Goal: Task Accomplishment & Management: Manage account settings

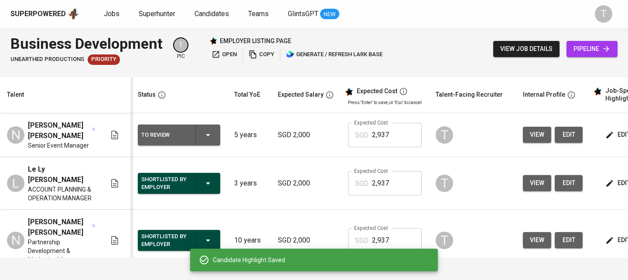
scroll to position [0, 123]
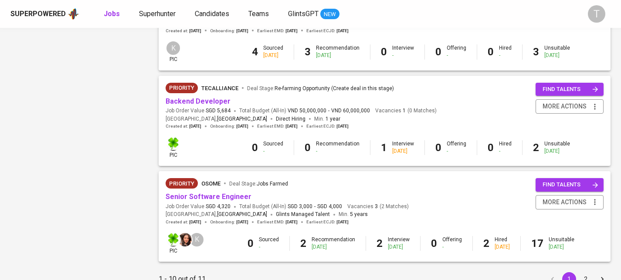
scroll to position [862, 0]
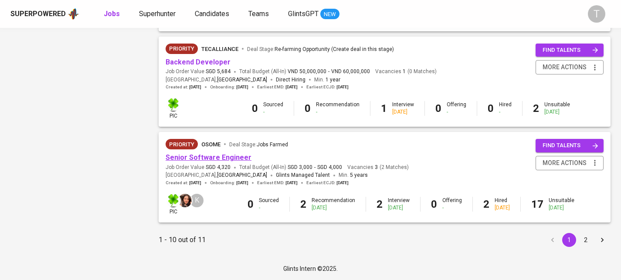
click at [171, 158] on link "Senior Software Engineer" at bounding box center [209, 157] width 86 height 8
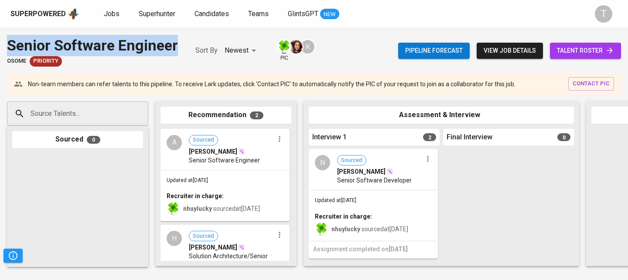
drag, startPoint x: 148, startPoint y: 48, endPoint x: 184, endPoint y: 48, distance: 35.7
click at [184, 48] on div "Senior Software Engineer Osome Priority Sort By Newest NEWEST pic K" at bounding box center [161, 51] width 308 height 32
click at [74, 122] on div "Source Talents..." at bounding box center [77, 114] width 141 height 24
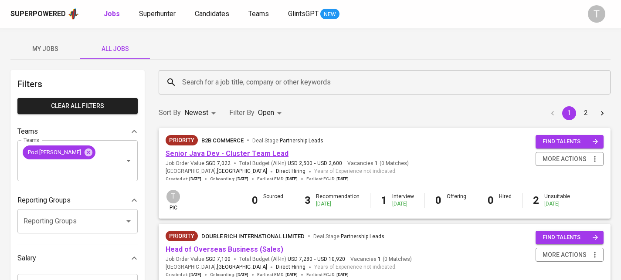
click at [218, 152] on link "Senior Java Dev - Cluster Team Lead" at bounding box center [227, 154] width 123 height 8
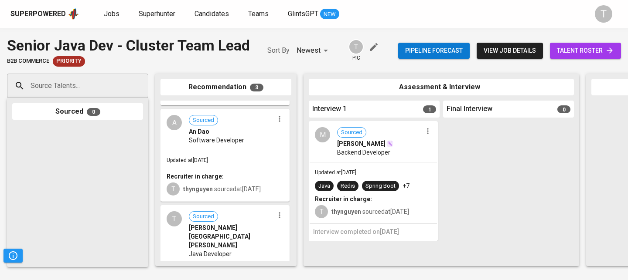
scroll to position [136, 0]
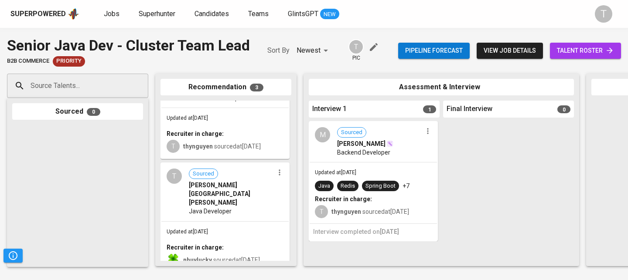
click at [275, 175] on icon "button" at bounding box center [279, 172] width 9 height 9
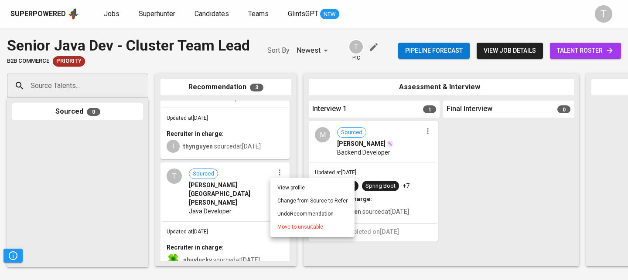
click at [295, 231] on span "Move to unsuitable" at bounding box center [300, 227] width 46 height 8
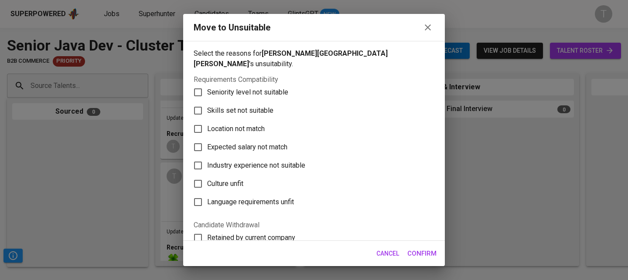
click at [240, 102] on label "Skills set not suitable" at bounding box center [308, 111] width 238 height 18
click at [207, 102] on input "Skills set not suitable" at bounding box center [198, 111] width 18 height 18
click at [240, 102] on label "Skills set not suitable" at bounding box center [308, 111] width 238 height 18
click at [207, 102] on input "Skills set not suitable" at bounding box center [198, 111] width 18 height 18
checkbox input "false"
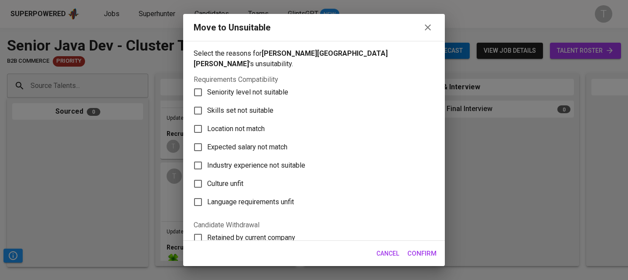
click at [261, 197] on span "Language requirements unfit" at bounding box center [250, 202] width 87 height 10
click at [207, 193] on input "Language requirements unfit" at bounding box center [198, 202] width 18 height 18
checkbox input "true"
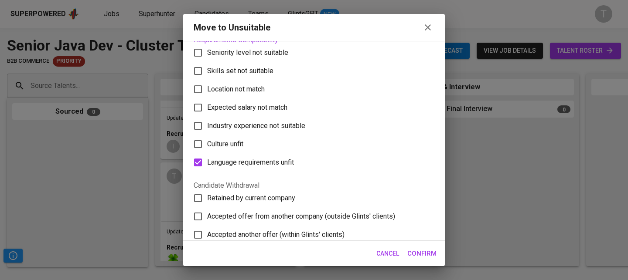
scroll to position [45, 0]
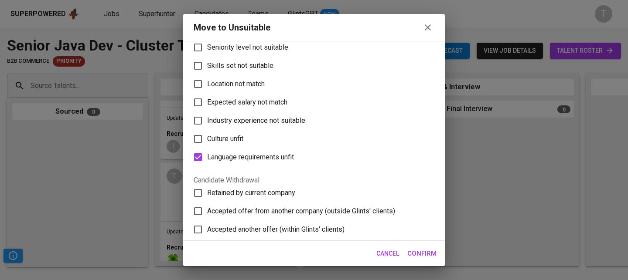
click at [253, 61] on span "Skills set not suitable" at bounding box center [240, 66] width 66 height 10
click at [207, 57] on input "Skills set not suitable" at bounding box center [198, 66] width 18 height 18
checkbox input "true"
click at [415, 259] on button "Confirm" at bounding box center [421, 254] width 39 height 18
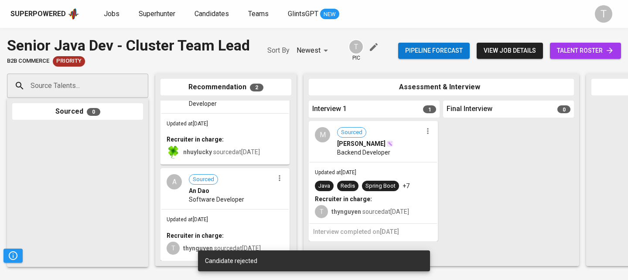
scroll to position [0, 0]
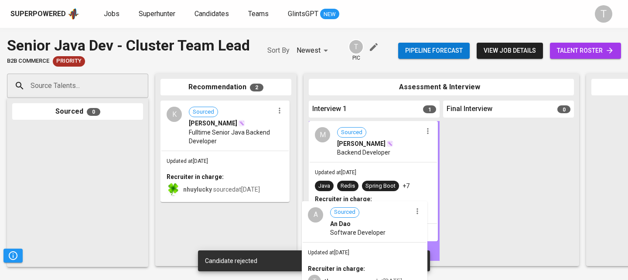
drag, startPoint x: 258, startPoint y: 193, endPoint x: 402, endPoint y: 230, distance: 149.1
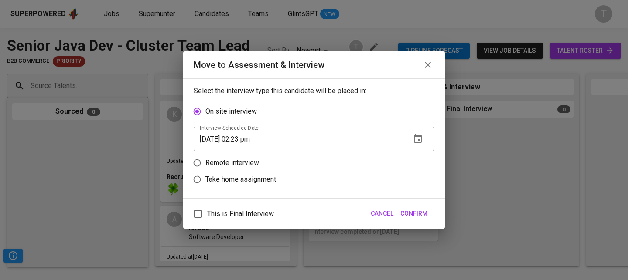
click at [249, 181] on p "Take home assignment" at bounding box center [240, 179] width 71 height 10
click at [205, 181] on input "Take home assignment" at bounding box center [197, 179] width 17 height 17
radio input "true"
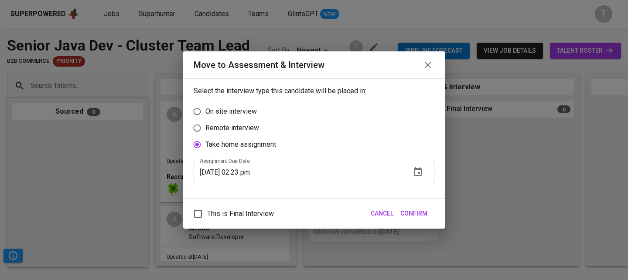
click at [422, 173] on icon "button" at bounding box center [417, 172] width 10 height 10
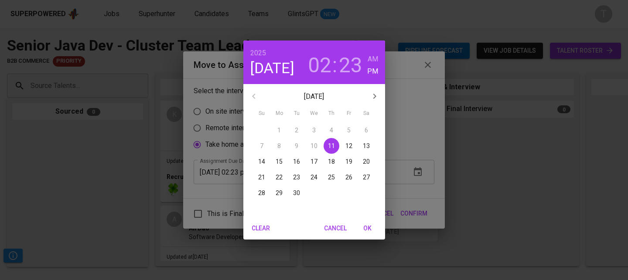
click at [275, 160] on span "15" at bounding box center [279, 161] width 16 height 9
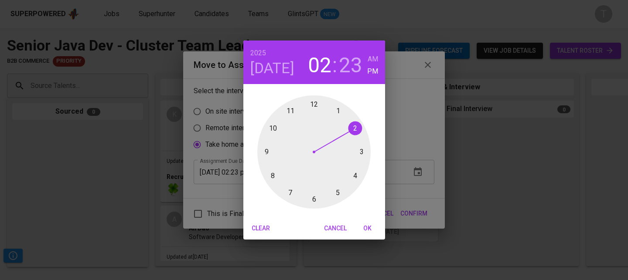
click at [362, 228] on span "OK" at bounding box center [367, 228] width 21 height 11
type input "[DATE] 02:23 pm"
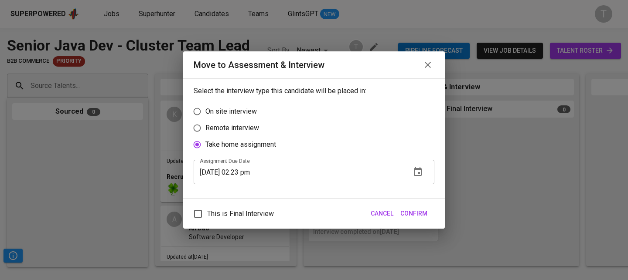
click at [418, 209] on span "Confirm" at bounding box center [413, 213] width 27 height 11
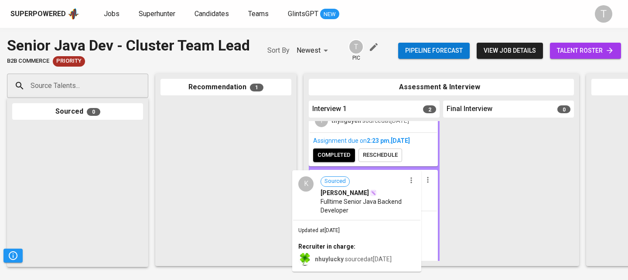
scroll to position [81, 0]
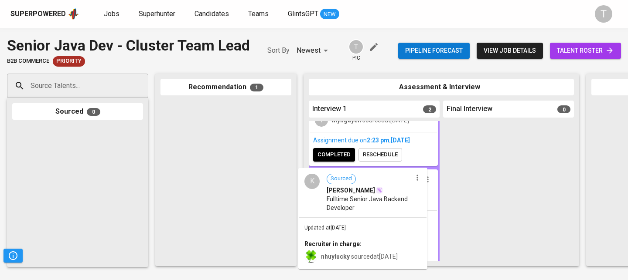
drag, startPoint x: 234, startPoint y: 131, endPoint x: 374, endPoint y: 197, distance: 154.1
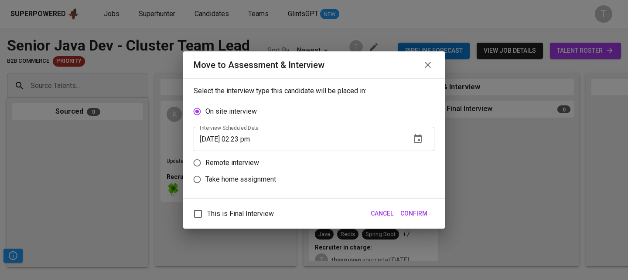
click at [273, 177] on p "Take home assignment" at bounding box center [240, 179] width 71 height 10
click at [205, 177] on input "Take home assignment" at bounding box center [197, 179] width 17 height 17
radio input "true"
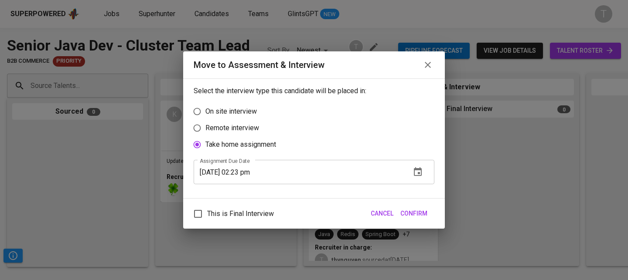
click at [421, 178] on button "button" at bounding box center [417, 172] width 21 height 21
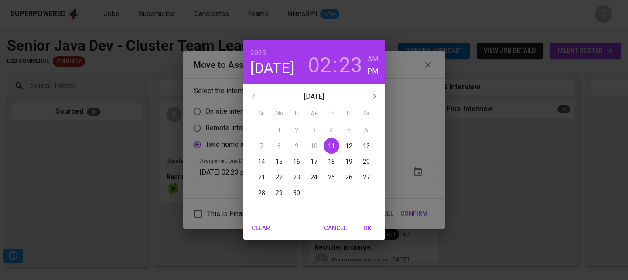
click at [280, 159] on p "15" at bounding box center [279, 161] width 7 height 9
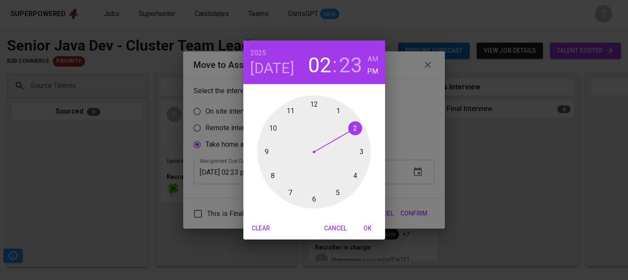
click at [374, 228] on span "OK" at bounding box center [367, 228] width 21 height 11
type input "[DATE] 02:23 pm"
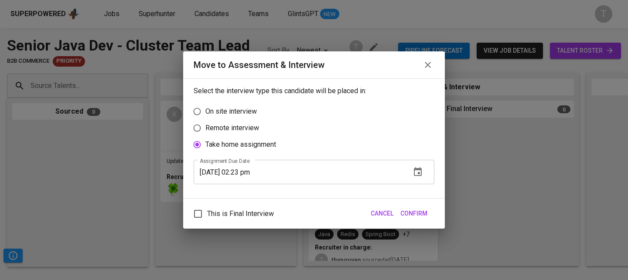
click at [425, 216] on span "Confirm" at bounding box center [413, 213] width 27 height 11
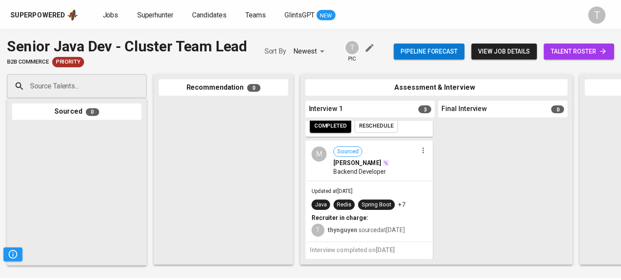
scroll to position [0, 0]
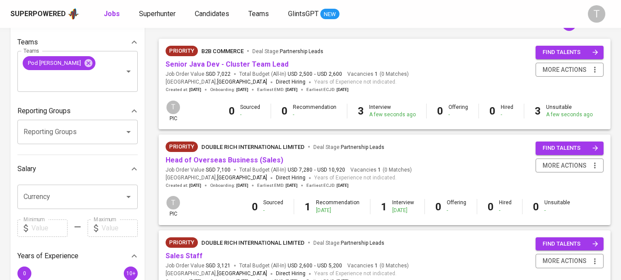
scroll to position [111, 0]
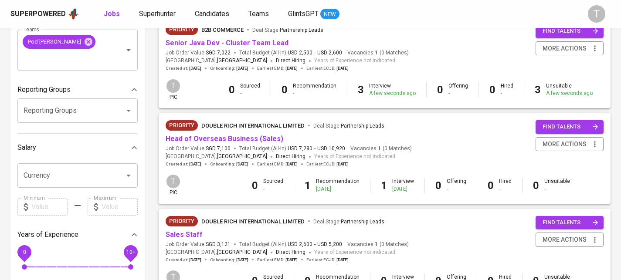
click at [235, 40] on link "Senior Java Dev - Cluster Team Lead" at bounding box center [227, 43] width 123 height 8
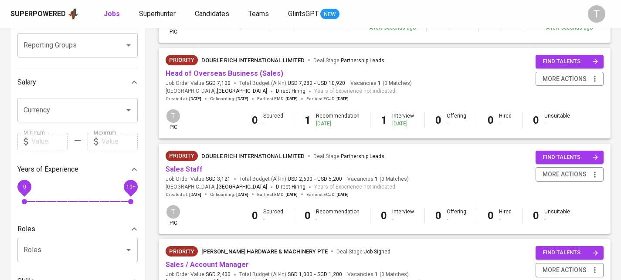
scroll to position [183, 0]
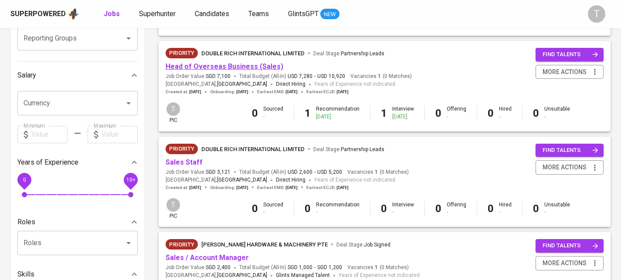
click at [223, 67] on link "Head of Overseas Business (Sales)" at bounding box center [225, 66] width 118 height 8
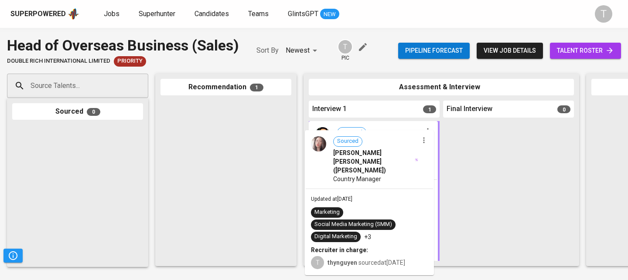
drag, startPoint x: 221, startPoint y: 163, endPoint x: 370, endPoint y: 193, distance: 151.2
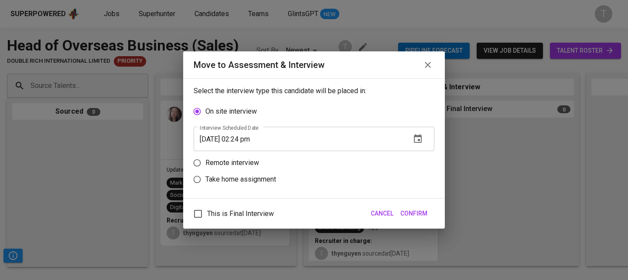
click at [214, 159] on p "Remote interview" at bounding box center [232, 163] width 54 height 10
click at [205, 159] on input "Remote interview" at bounding box center [197, 163] width 17 height 17
radio input "true"
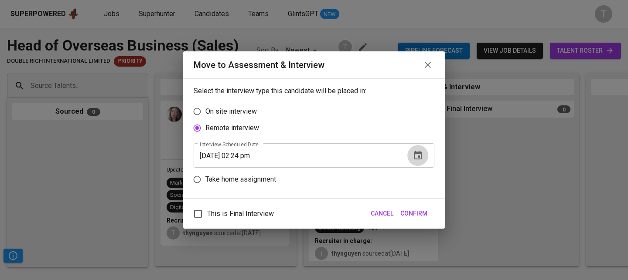
click at [418, 157] on icon "button" at bounding box center [418, 155] width 8 height 9
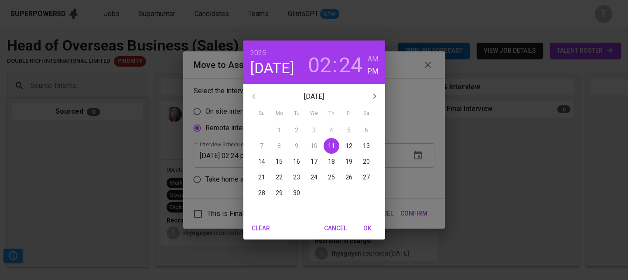
click at [282, 161] on p "15" at bounding box center [279, 161] width 7 height 9
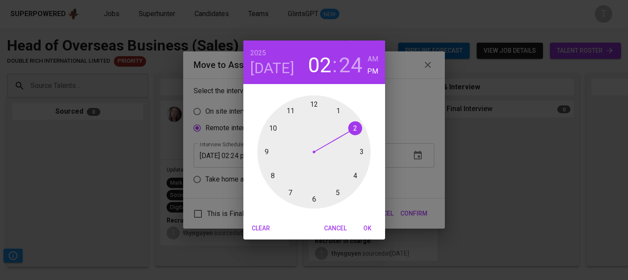
click at [356, 175] on div at bounding box center [313, 151] width 113 height 113
click at [314, 106] on div at bounding box center [313, 151] width 113 height 113
type input "[DATE] 04:00 pm"
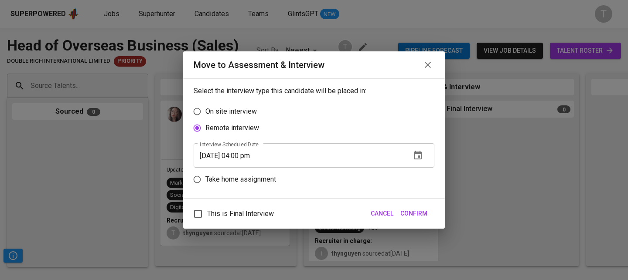
click at [413, 211] on span "Confirm" at bounding box center [413, 213] width 27 height 11
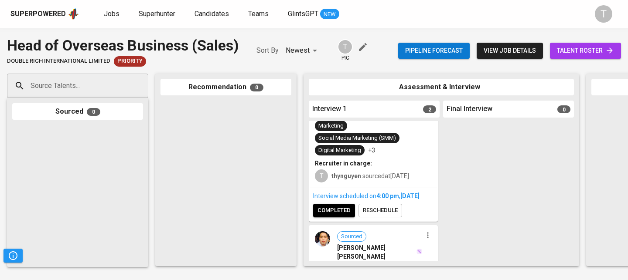
scroll to position [222, 0]
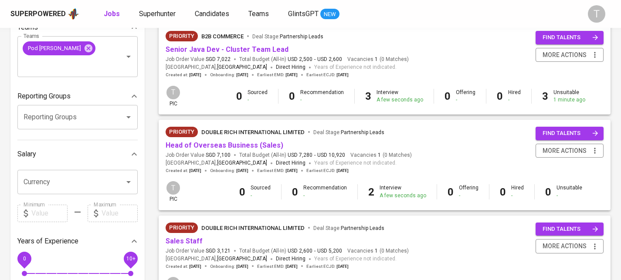
scroll to position [105, 0]
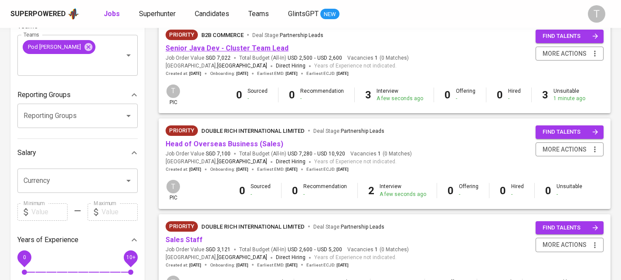
click at [276, 48] on link "Senior Java Dev - Cluster Team Lead" at bounding box center [227, 48] width 123 height 8
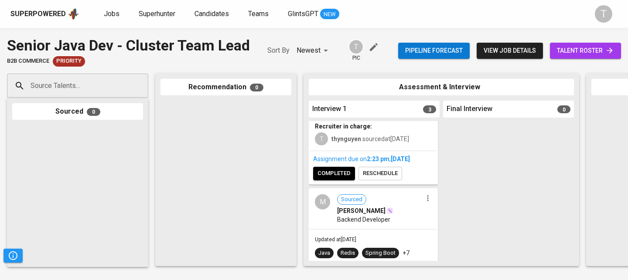
scroll to position [250, 0]
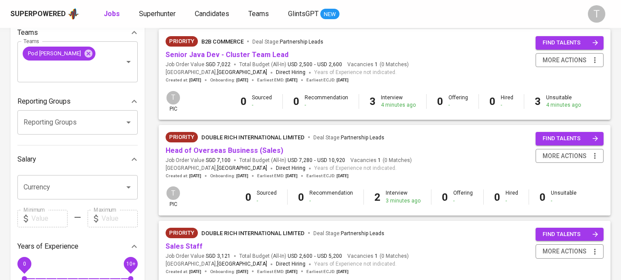
scroll to position [78, 0]
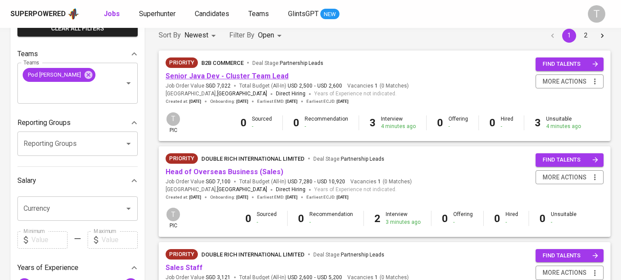
click at [242, 79] on link "Senior Java Dev - Cluster Team Lead" at bounding box center [227, 76] width 123 height 8
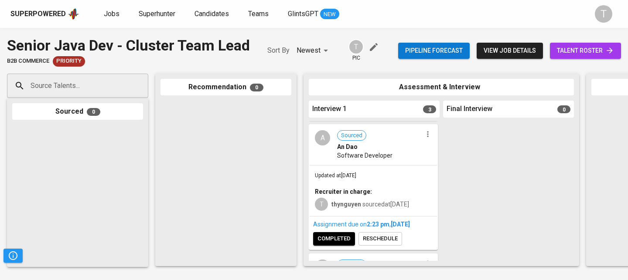
scroll to position [178, 0]
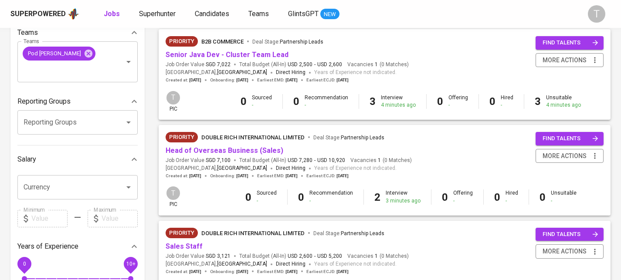
scroll to position [100, 0]
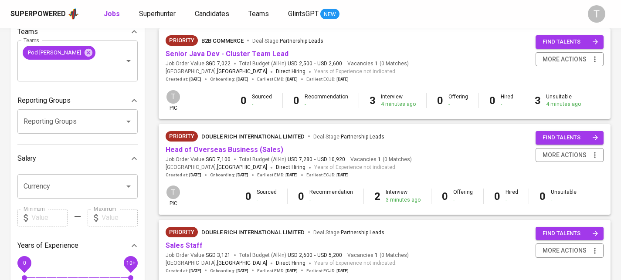
click at [191, 58] on span "Senior Java Dev - Cluster Team Lead" at bounding box center [227, 54] width 123 height 10
click at [191, 55] on link "Senior Java Dev - Cluster Team Lead" at bounding box center [227, 54] width 123 height 8
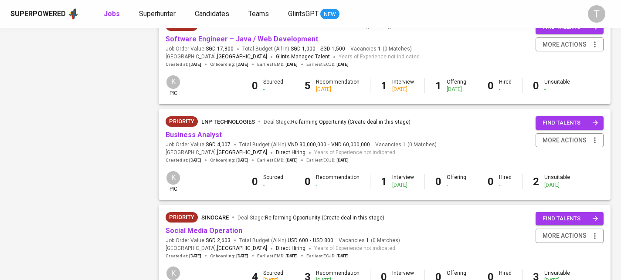
scroll to position [611, 0]
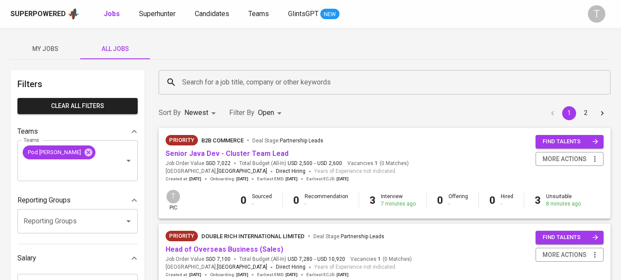
click at [37, 50] on span "My Jobs" at bounding box center [45, 49] width 59 height 11
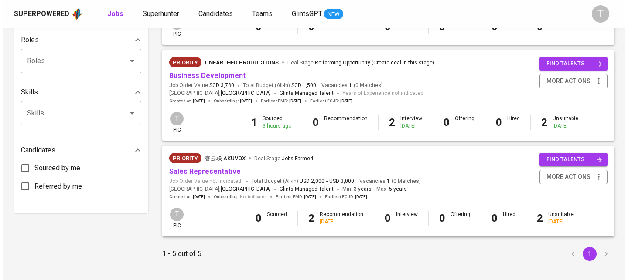
scroll to position [381, 0]
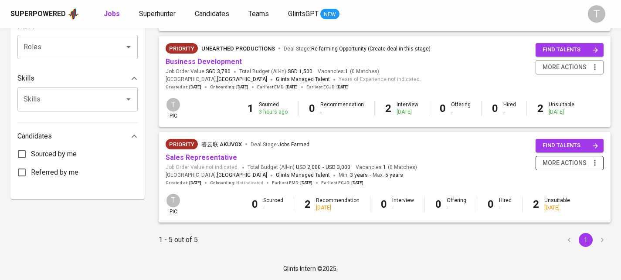
click at [586, 158] on span "more actions" at bounding box center [565, 163] width 44 height 11
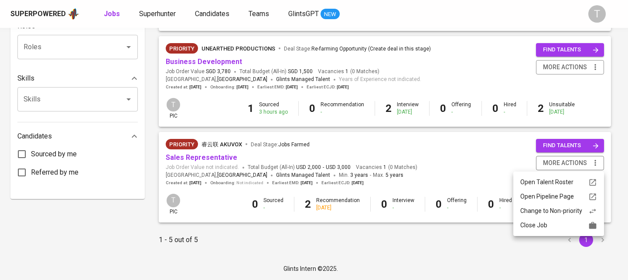
click at [546, 225] on div "Close Job" at bounding box center [558, 225] width 77 height 9
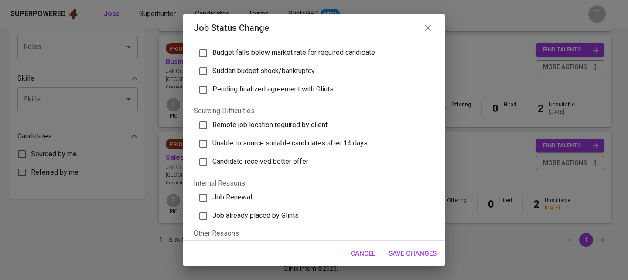
scroll to position [244, 0]
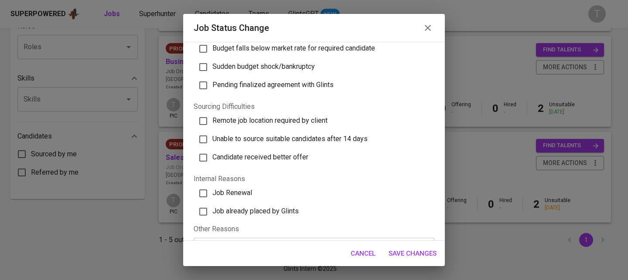
click at [335, 136] on span "Unable to source suitable candidates after 14 days" at bounding box center [289, 139] width 155 height 8
click at [212, 136] on input "Unable to source suitable candidates after 14 days" at bounding box center [203, 139] width 18 height 18
checkbox input "true"
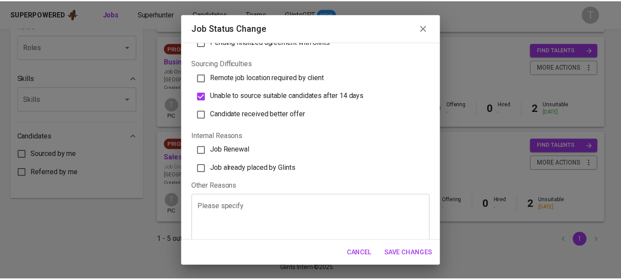
scroll to position [298, 0]
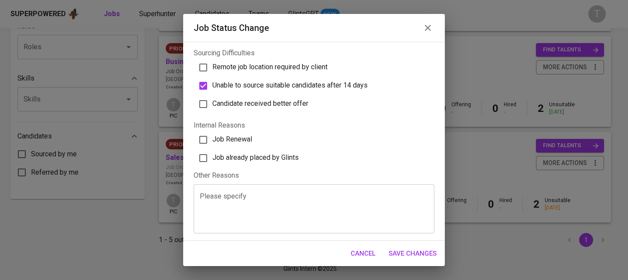
click at [412, 257] on span "Save Changes" at bounding box center [412, 253] width 48 height 11
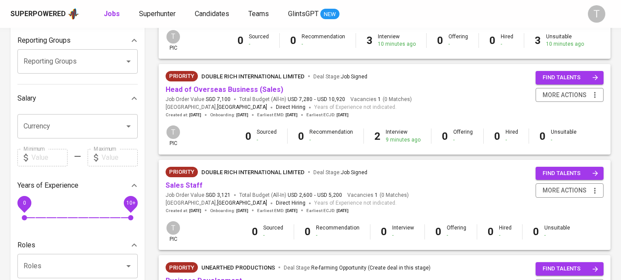
scroll to position [0, 0]
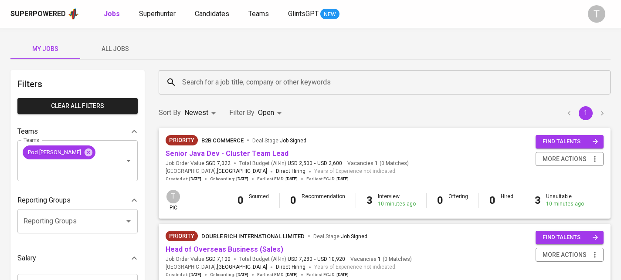
click at [116, 53] on span "All Jobs" at bounding box center [114, 49] width 59 height 11
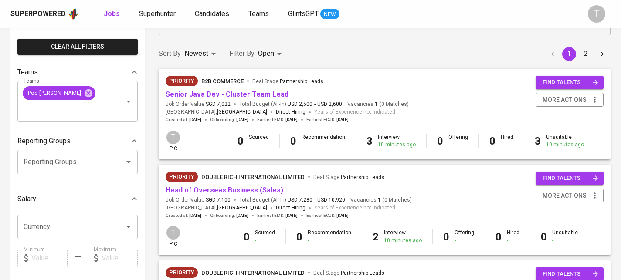
scroll to position [122, 0]
